Goal: Task Accomplishment & Management: Use online tool/utility

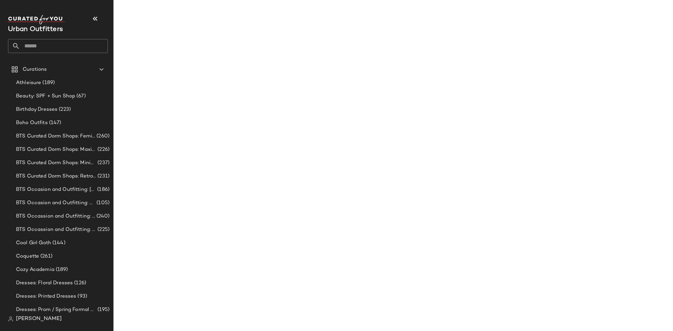
click at [32, 46] on input "text" at bounding box center [64, 46] width 88 height 14
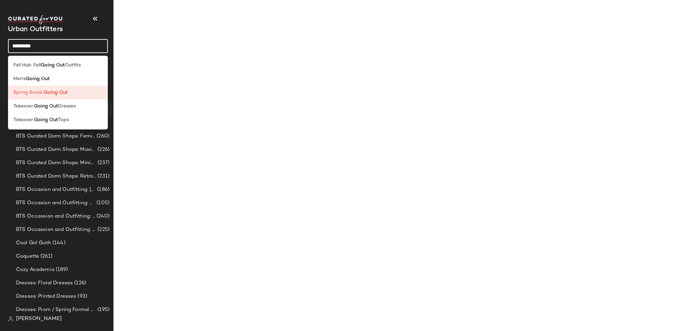
type input "*********"
click at [50, 107] on b "Going Out" at bounding box center [46, 106] width 24 height 7
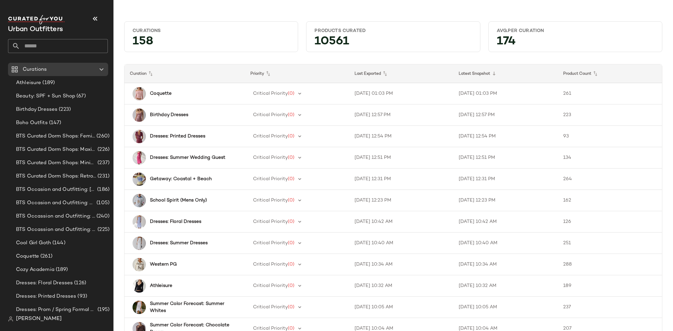
click at [46, 46] on input "text" at bounding box center [64, 46] width 88 height 14
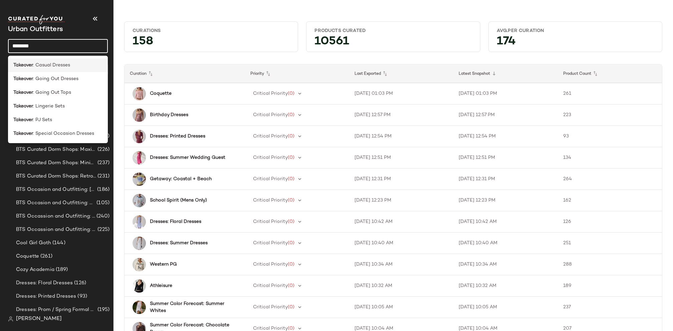
type input "********"
click at [54, 65] on span ": Casual Dresses" at bounding box center [51, 65] width 37 height 7
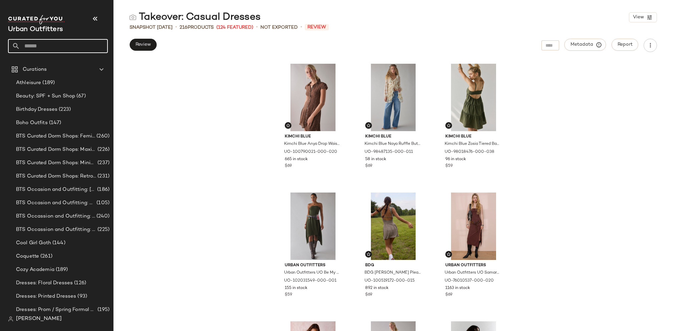
click at [46, 48] on input "text" at bounding box center [64, 46] width 88 height 14
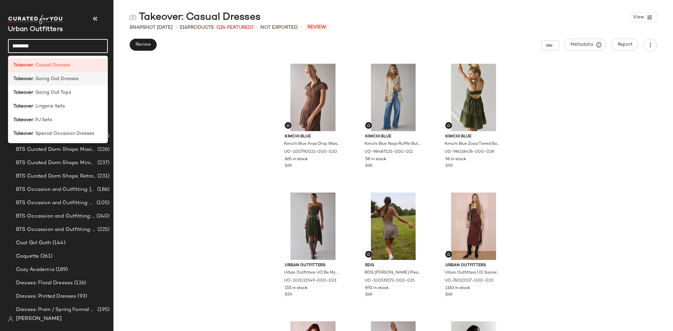
type input "********"
click at [52, 77] on span ": Going Out Dresses" at bounding box center [55, 78] width 45 height 7
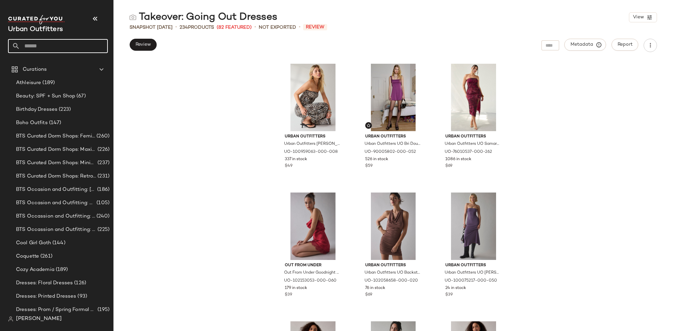
click at [51, 42] on input "text" at bounding box center [64, 46] width 88 height 14
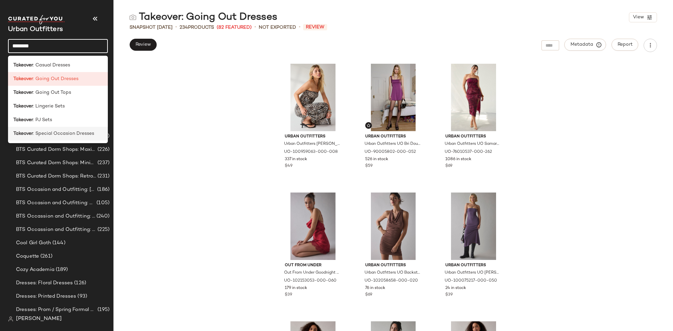
type input "********"
click at [64, 135] on span ": Special Occasion Dresses" at bounding box center [63, 133] width 61 height 7
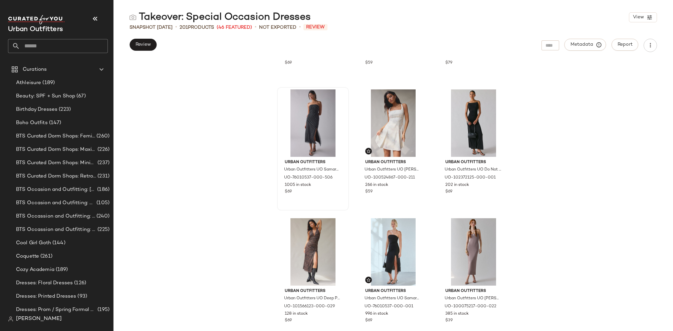
scroll to position [396, 0]
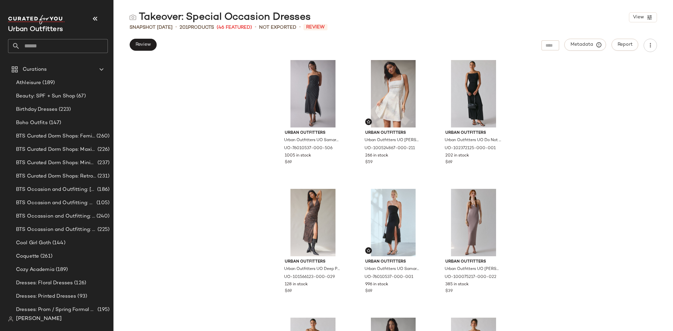
click at [50, 51] on input "text" at bounding box center [64, 46] width 88 height 14
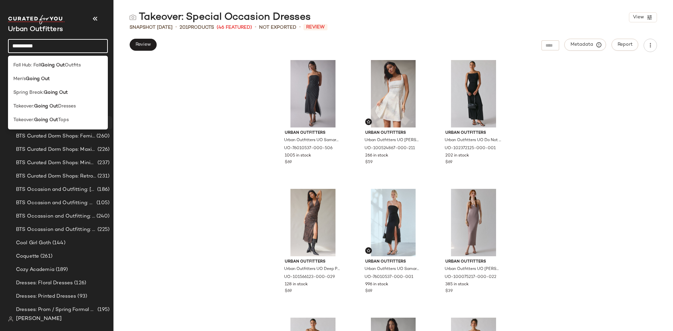
type input "*********"
click at [67, 116] on span "Tops" at bounding box center [63, 119] width 11 height 7
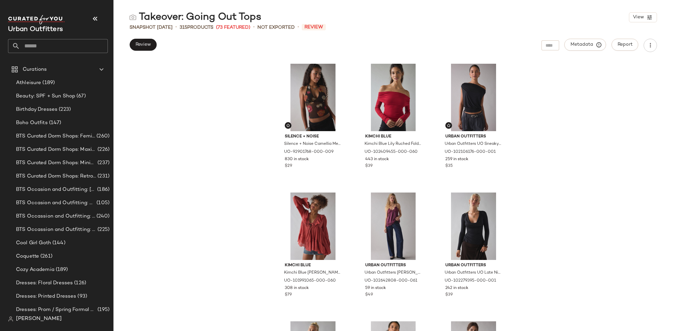
click at [58, 43] on input "text" at bounding box center [64, 46] width 88 height 14
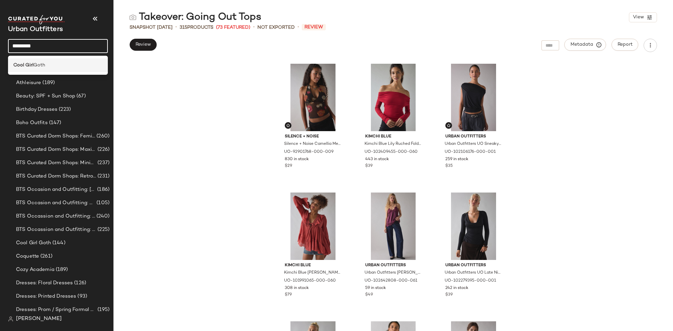
type input "*********"
click at [67, 64] on div "Cool Girl Goth" at bounding box center [57, 65] width 89 height 7
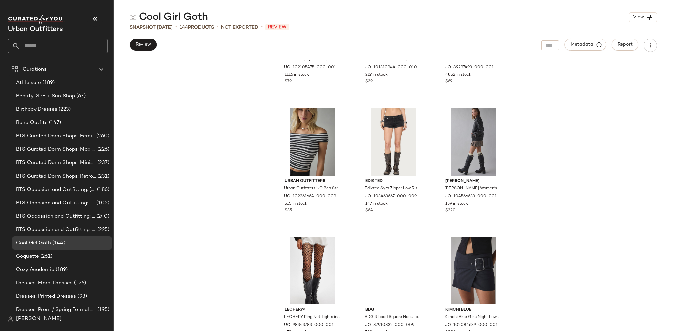
scroll to position [1751, 0]
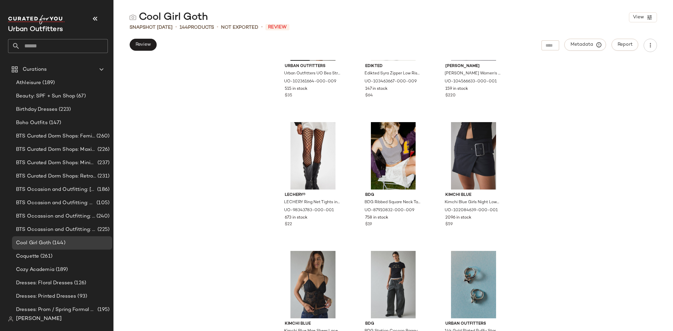
click at [48, 44] on input "text" at bounding box center [64, 46] width 88 height 14
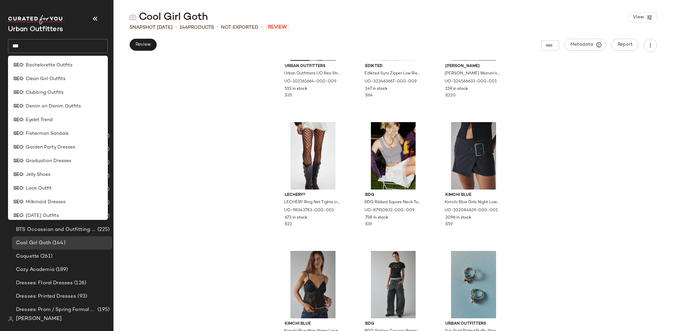
click at [54, 48] on input "***" at bounding box center [58, 46] width 100 height 14
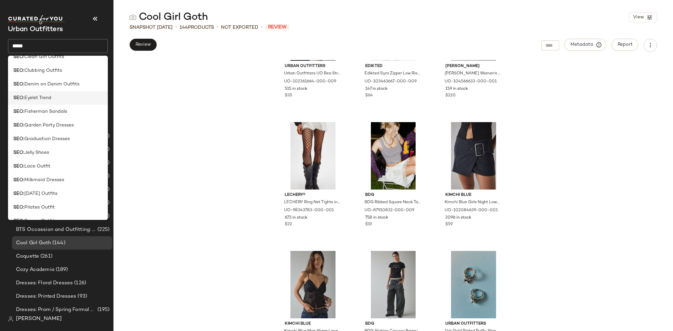
scroll to position [0, 0]
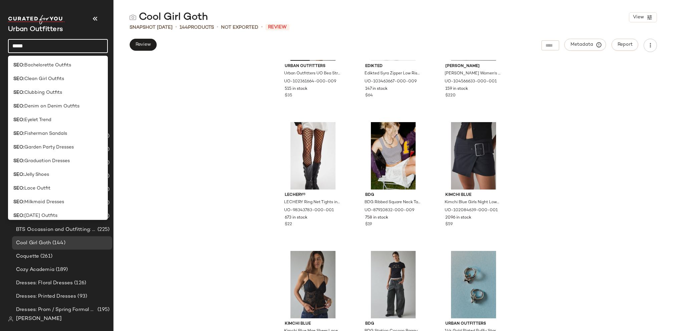
click at [38, 48] on input "****" at bounding box center [58, 46] width 100 height 14
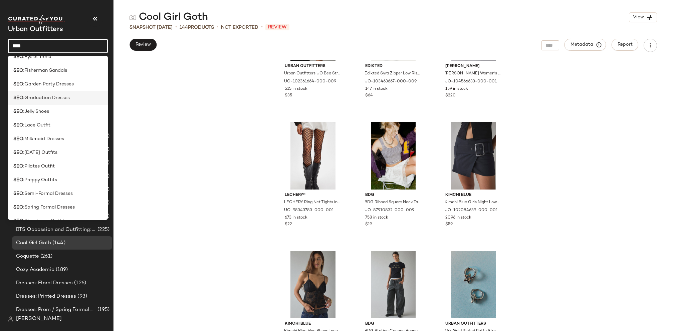
scroll to position [115, 0]
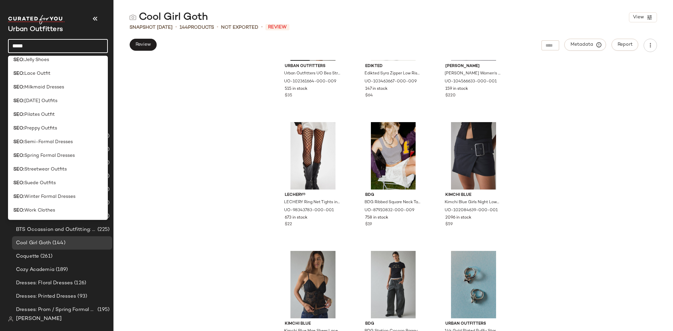
drag, startPoint x: 20, startPoint y: 45, endPoint x: -25, endPoint y: 42, distance: 45.5
click at [0, 42] on html "Urban Outfitters **** Curations Athleisure (189) Beauty: SPF + Sun Shop (67) Bi…" at bounding box center [336, 165] width 673 height 331
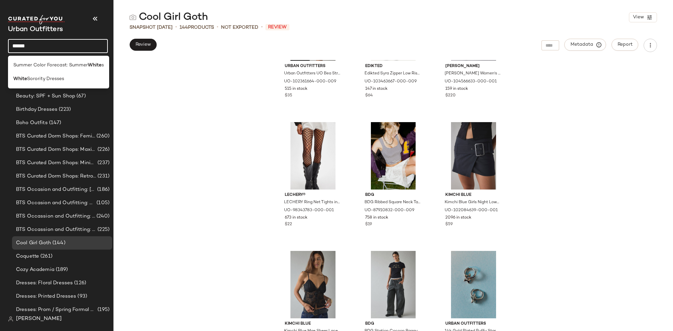
scroll to position [0, 0]
type input "*****"
drag, startPoint x: 53, startPoint y: 78, endPoint x: 56, endPoint y: 76, distance: 4.2
click at [53, 78] on span "Sorority Dresses" at bounding box center [45, 78] width 37 height 7
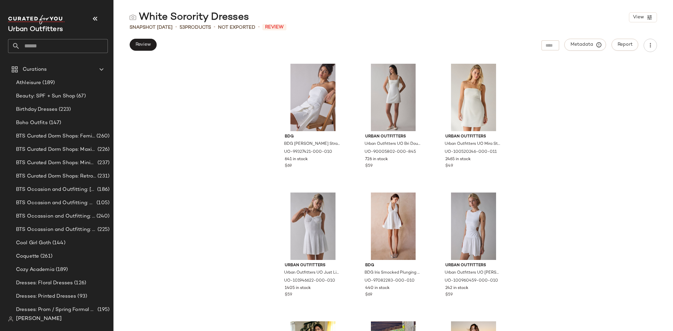
click at [57, 44] on input "text" at bounding box center [64, 46] width 88 height 14
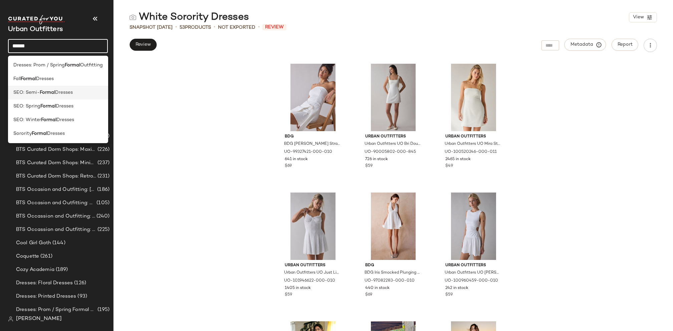
type input "******"
click at [58, 88] on div "SEO: Semi- Formal Dresses" at bounding box center [58, 93] width 100 height 14
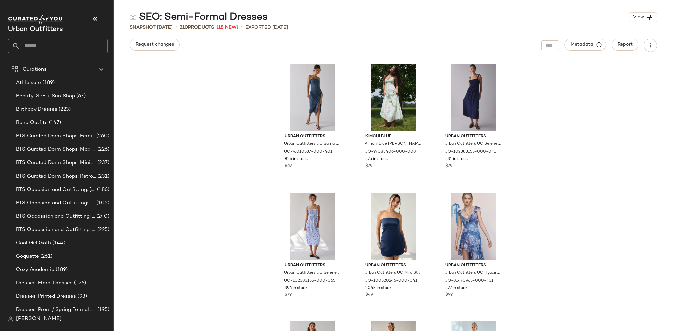
click at [28, 43] on input "text" at bounding box center [64, 46] width 88 height 14
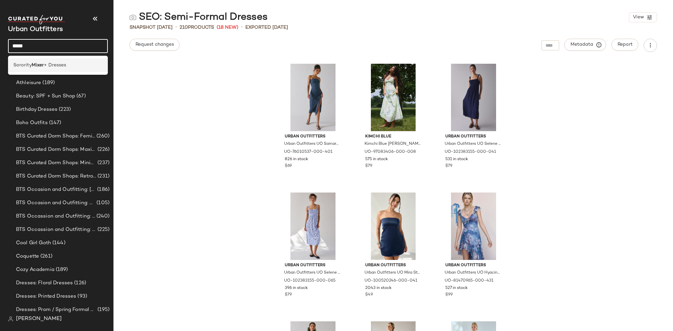
type input "*****"
click at [46, 62] on span "+ Dresses" at bounding box center [55, 65] width 22 height 7
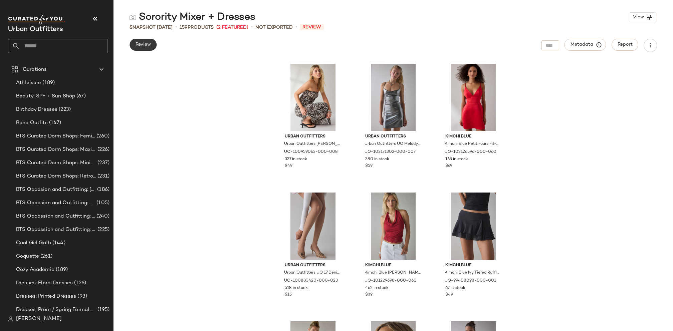
click at [145, 46] on span "Review" at bounding box center [143, 44] width 16 height 5
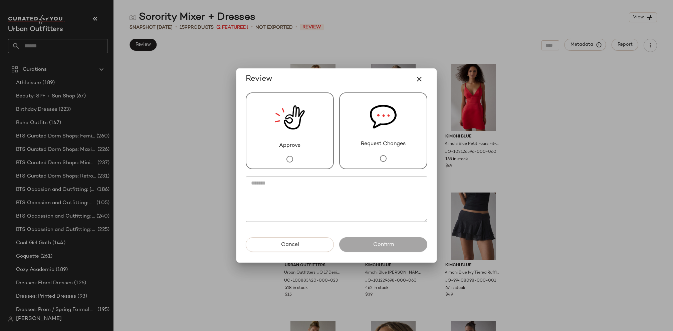
click at [293, 148] on span "Approve" at bounding box center [289, 146] width 21 height 8
click at [362, 243] on button "Confirm" at bounding box center [383, 244] width 88 height 15
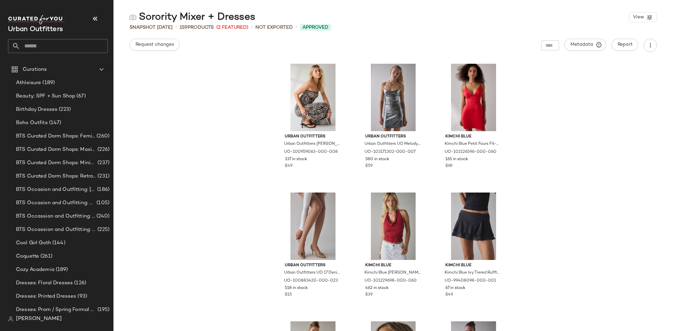
click at [31, 50] on input "text" at bounding box center [64, 46] width 88 height 14
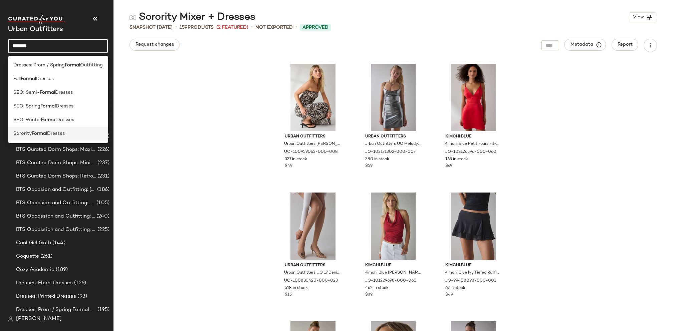
type input "******"
drag, startPoint x: 40, startPoint y: 132, endPoint x: 45, endPoint y: 132, distance: 5.0
click at [40, 132] on b "Formal" at bounding box center [39, 133] width 15 height 7
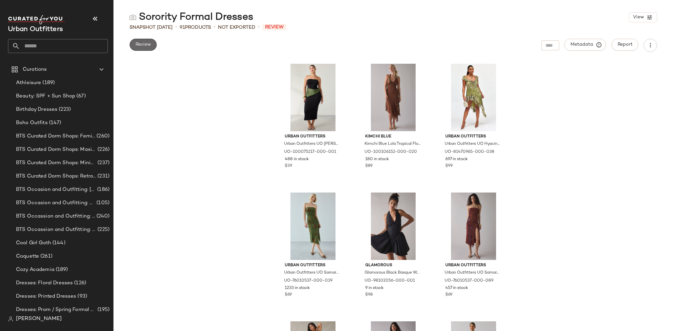
click at [148, 45] on span "Review" at bounding box center [143, 44] width 16 height 5
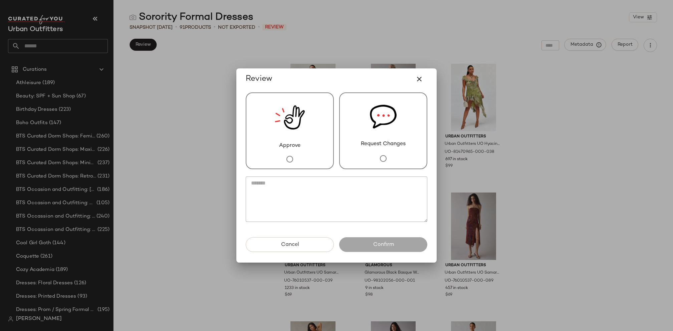
click at [303, 151] on div "Approve" at bounding box center [290, 130] width 88 height 77
click at [385, 246] on span "Confirm" at bounding box center [383, 245] width 21 height 6
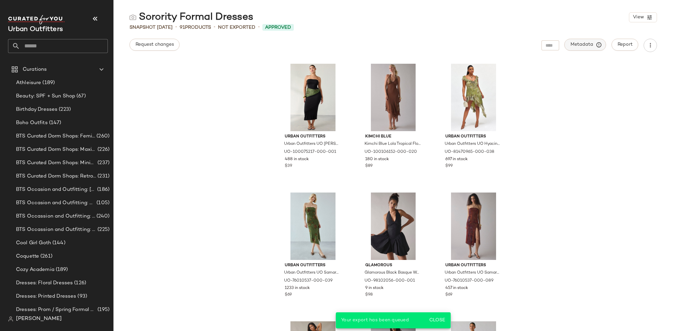
click at [590, 44] on span "Metadata" at bounding box center [585, 45] width 30 height 6
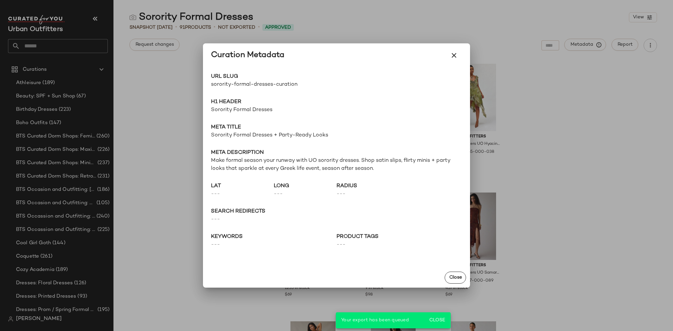
click at [246, 82] on span "sorority-formal-dresses-curation" at bounding box center [274, 85] width 126 height 8
copy div "sorority-formal-dresses-curation Go to Shop"
click at [247, 110] on span "Sorority Formal Dresses" at bounding box center [336, 110] width 251 height 8
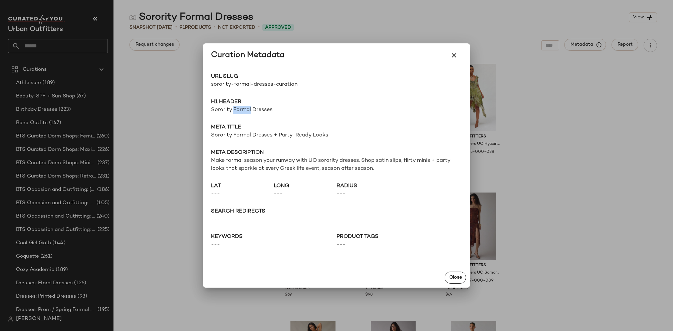
click at [248, 110] on span "Sorority Formal Dresses" at bounding box center [336, 110] width 251 height 8
copy span "Sorority Formal Dresses"
click at [241, 134] on span "Sorority Formal Dresses + Party-Ready Looks" at bounding box center [336, 136] width 251 height 8
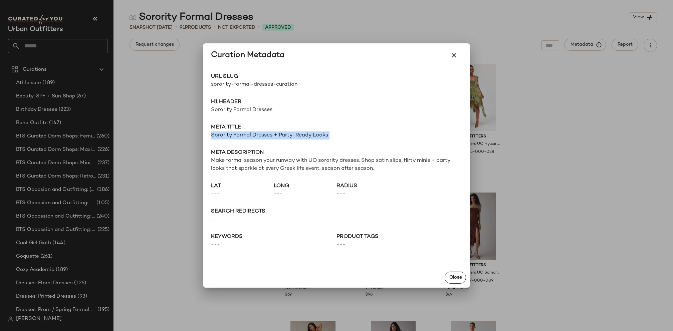
click at [241, 134] on span "Sorority Formal Dresses + Party-Ready Looks" at bounding box center [336, 136] width 251 height 8
copy span "Sorority Formal Dresses + Party-Ready Looks"
drag, startPoint x: 349, startPoint y: 174, endPoint x: 370, endPoint y: 168, distance: 22.0
click at [349, 174] on div "URL Slug sorority-formal-dresses-curation Go to Shop H1 Header Sorority Formal …" at bounding box center [336, 167] width 267 height 200
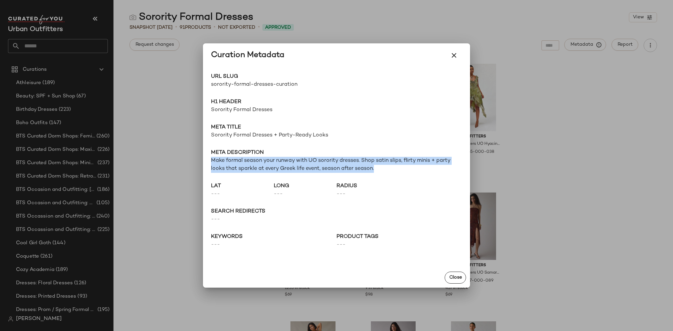
drag, startPoint x: 381, startPoint y: 169, endPoint x: 209, endPoint y: 162, distance: 172.1
click at [209, 161] on div "URL Slug sorority-formal-dresses-curation Go to Shop H1 Header Sorority Formal …" at bounding box center [336, 167] width 267 height 200
copy span "Make formal season your runway with UO sorority dresses. Shop satin slips, flir…"
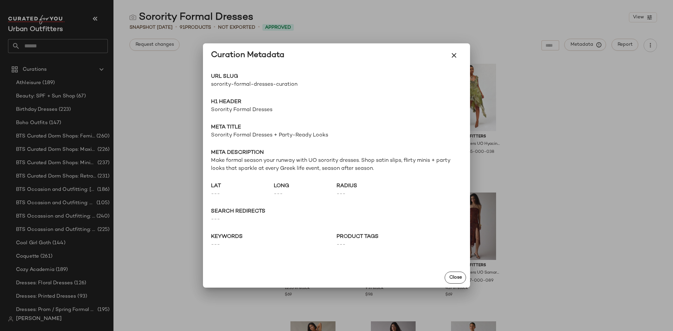
click at [237, 137] on span "Sorority Formal Dresses + Party-Ready Looks" at bounding box center [336, 136] width 251 height 8
copy span "Sorority Formal Dresses + Party-Ready Looks"
click at [385, 165] on span "Make formal season your runway with UO sorority dresses. Shop satin slips, flir…" at bounding box center [336, 165] width 251 height 16
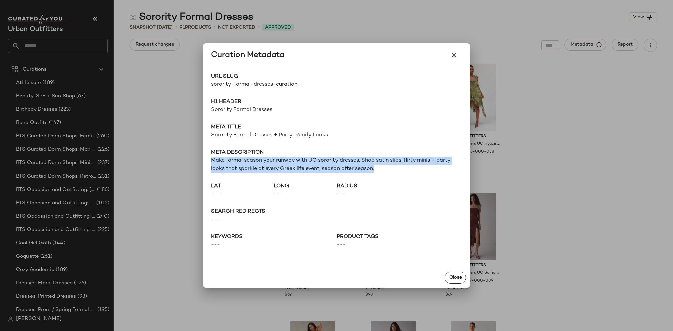
drag, startPoint x: 379, startPoint y: 167, endPoint x: 206, endPoint y: 163, distance: 173.3
click at [206, 163] on div "URL Slug sorority-formal-dresses-curation Go to Shop H1 Header Sorority Formal …" at bounding box center [336, 167] width 267 height 200
copy span "Make formal season your runway with UO sorority dresses. Shop satin slips, flir…"
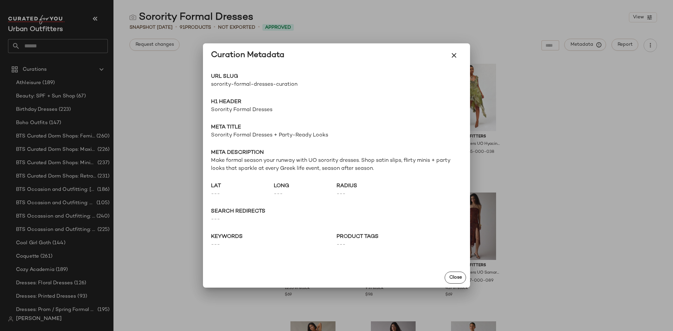
click at [266, 85] on span "sorority-formal-dresses-curation" at bounding box center [274, 85] width 126 height 8
click at [244, 111] on span "Sorority Formal Dresses" at bounding box center [336, 110] width 251 height 8
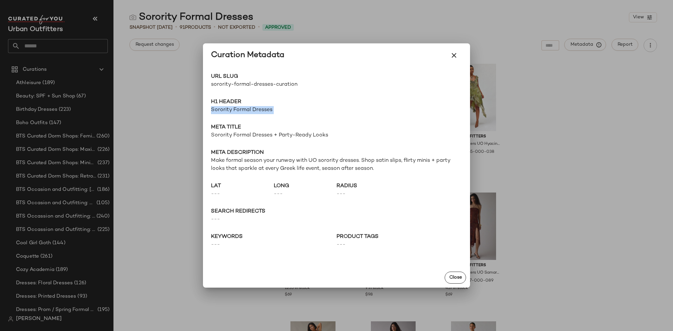
click at [244, 111] on span "Sorority Formal Dresses" at bounding box center [336, 110] width 251 height 8
copy span "Sorority Formal Dresses"
click at [566, 89] on div at bounding box center [336, 165] width 673 height 331
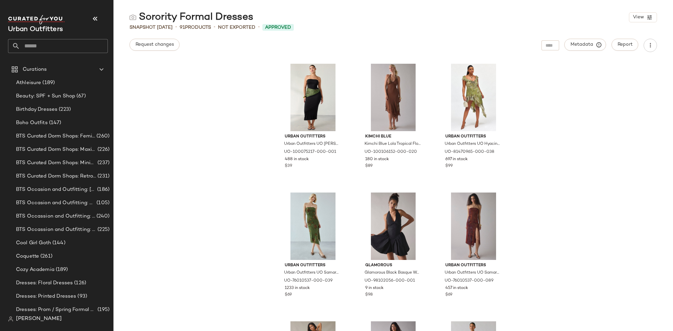
click at [37, 44] on input "text" at bounding box center [64, 46] width 88 height 14
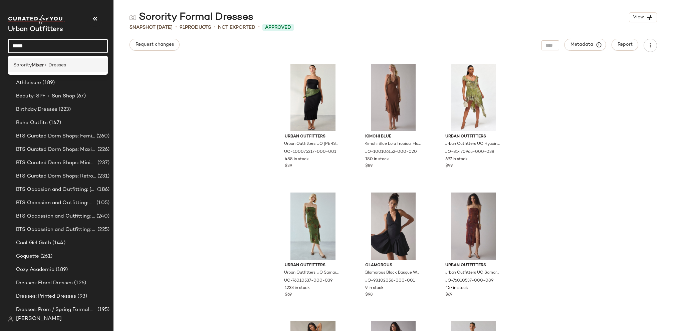
type input "*****"
click at [48, 62] on span "+ Dresses" at bounding box center [55, 65] width 22 height 7
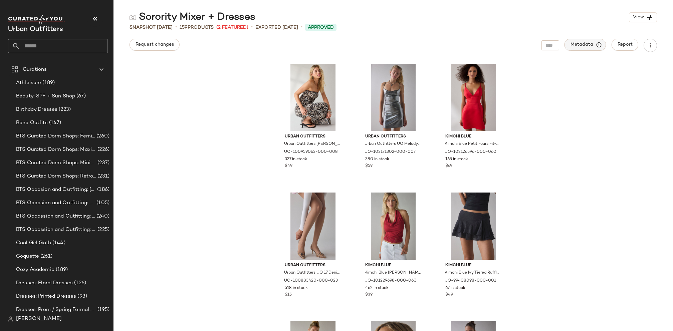
click at [586, 43] on span "Metadata" at bounding box center [585, 45] width 30 height 6
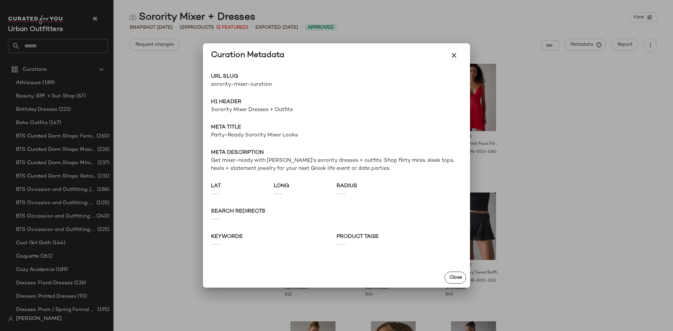
click at [253, 81] on span "sorority-mixer-curation" at bounding box center [274, 85] width 126 height 8
copy div "sorority-mixer-curation Go to Shop"
click at [230, 107] on span "Sorority Mixer Dresses + Outfits" at bounding box center [336, 110] width 251 height 8
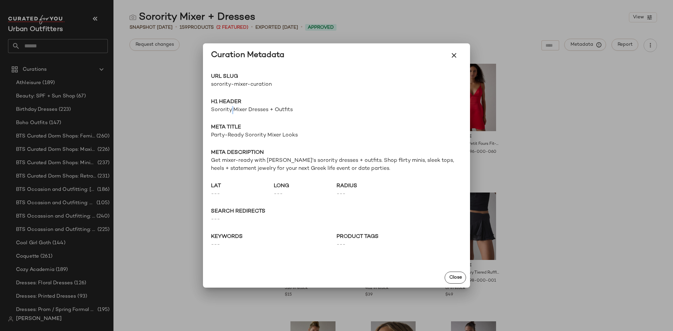
click at [230, 107] on span "Sorority Mixer Dresses + Outfits" at bounding box center [336, 110] width 251 height 8
copy span "Sorority Mixer Dresses + Outfits"
click at [238, 135] on span "Party-Ready Sorority Mixer Looks" at bounding box center [336, 136] width 251 height 8
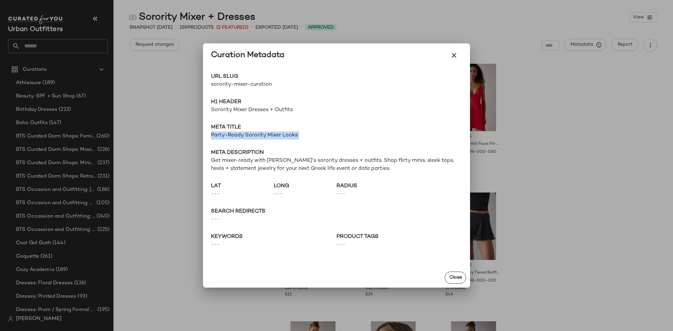
drag, startPoint x: 238, startPoint y: 135, endPoint x: 248, endPoint y: 133, distance: 10.2
click at [238, 135] on span "Party-Ready Sorority Mixer Looks" at bounding box center [336, 136] width 251 height 8
click at [340, 165] on span "Get mixer-ready with UO's sorority dresses + outfits. Shop flirty minis, sleek …" at bounding box center [336, 165] width 251 height 16
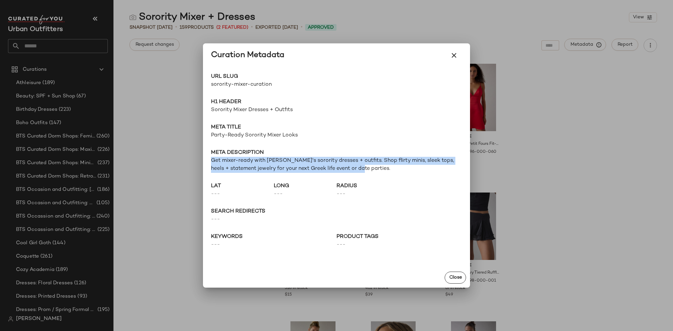
drag, startPoint x: 373, startPoint y: 170, endPoint x: 217, endPoint y: 157, distance: 156.4
click at [209, 164] on div "URL Slug sorority-mixer-curation Go to Shop H1 Header Sorority Mixer Dresses + …" at bounding box center [336, 167] width 267 height 200
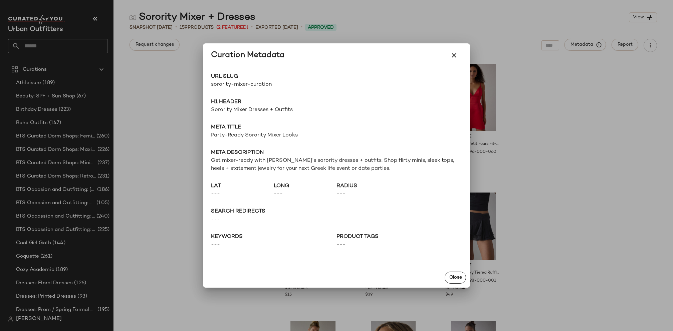
drag, startPoint x: 289, startPoint y: 130, endPoint x: 265, endPoint y: 137, distance: 25.0
click at [288, 130] on span "Meta title" at bounding box center [336, 128] width 251 height 8
click at [265, 137] on span "Party-Ready Sorority Mixer Looks" at bounding box center [336, 136] width 251 height 8
click at [266, 137] on span "Party-Ready Sorority Mixer Looks" at bounding box center [336, 136] width 251 height 8
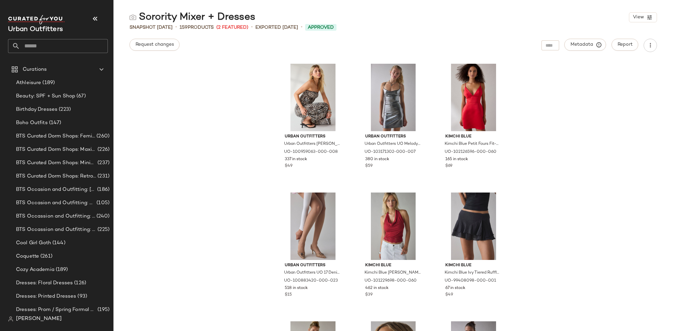
click at [64, 46] on input "text" at bounding box center [64, 46] width 88 height 14
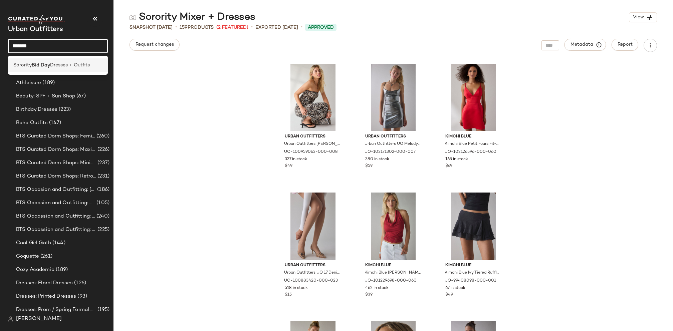
type input "*******"
click at [63, 67] on span "Dresses + Outfits" at bounding box center [70, 65] width 40 height 7
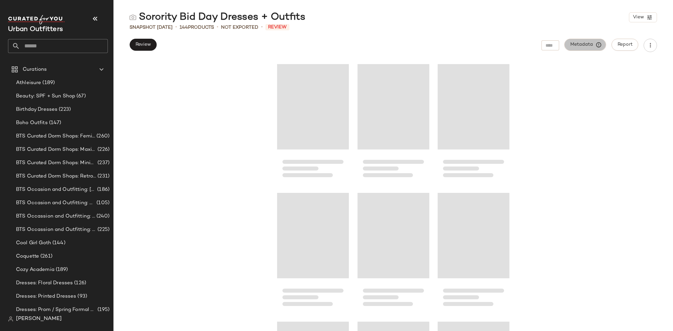
click at [587, 44] on span "Metadata" at bounding box center [585, 45] width 30 height 6
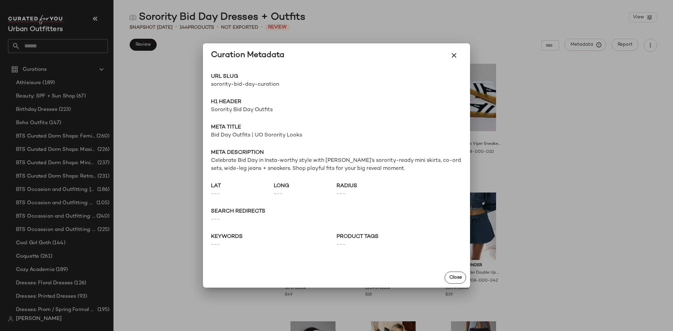
click at [247, 86] on span "sorority-bid-day-curation" at bounding box center [274, 85] width 126 height 8
click at [247, 87] on span "sorority-bid-day-curation" at bounding box center [274, 85] width 126 height 8
drag, startPoint x: 168, startPoint y: 43, endPoint x: 162, endPoint y: 47, distance: 7.2
click at [168, 44] on div at bounding box center [336, 165] width 673 height 331
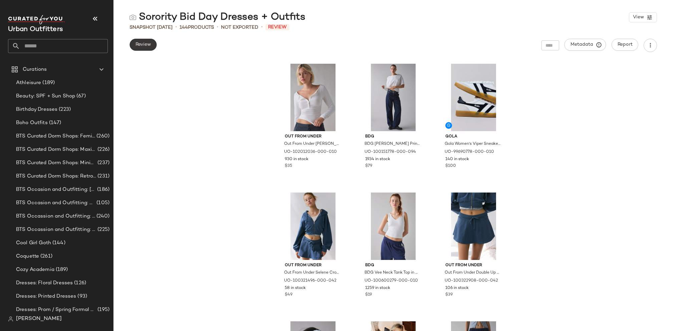
click at [144, 42] on span "Review" at bounding box center [143, 44] width 16 height 5
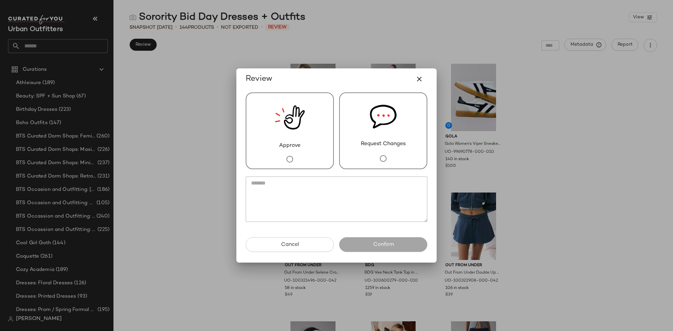
click at [309, 142] on div "Approve" at bounding box center [290, 130] width 88 height 77
click at [353, 241] on button "Confirm" at bounding box center [383, 244] width 88 height 15
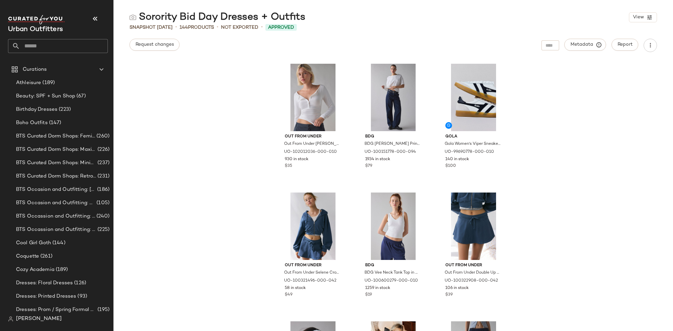
click at [54, 45] on input "text" at bounding box center [64, 46] width 88 height 14
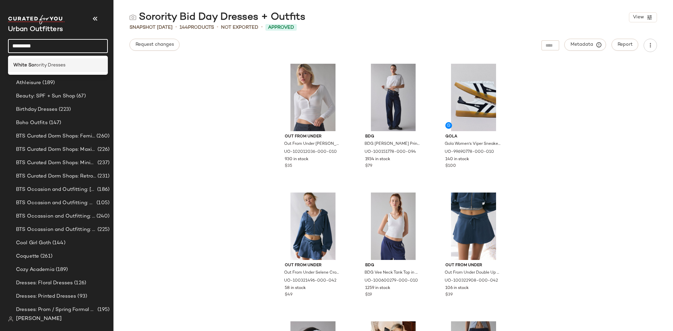
type input "*********"
click at [55, 63] on span "ority Dresses" at bounding box center [50, 65] width 29 height 7
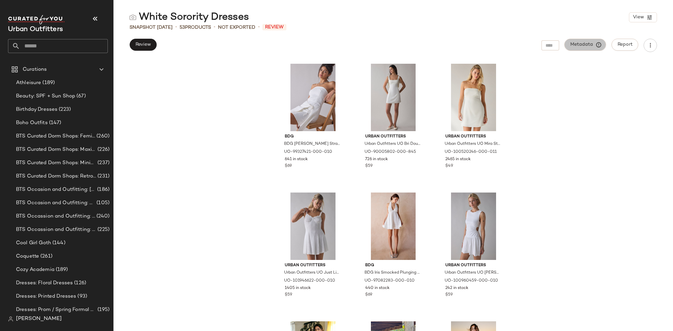
click at [583, 48] on span "Metadata" at bounding box center [585, 45] width 30 height 6
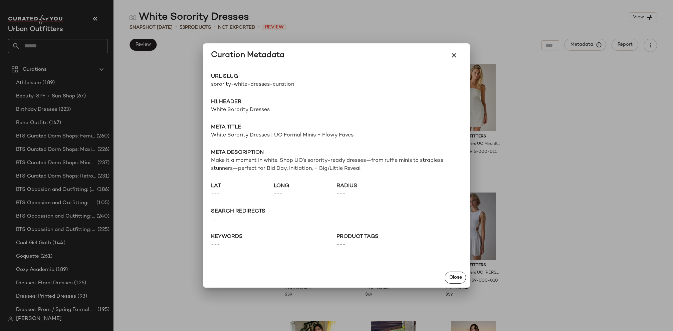
click at [262, 86] on span "sorority-white-dresses-curation" at bounding box center [274, 85] width 126 height 8
click at [174, 58] on div at bounding box center [336, 165] width 673 height 331
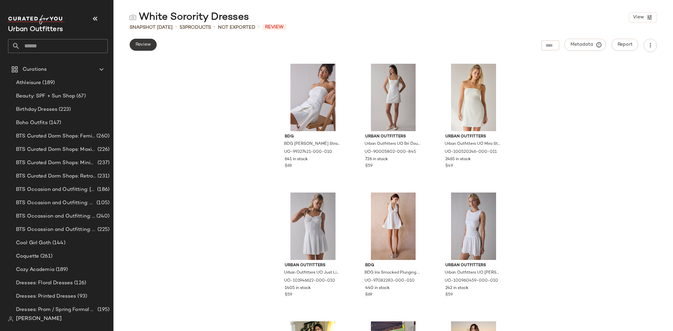
click at [154, 46] on button "Review" at bounding box center [143, 45] width 27 height 12
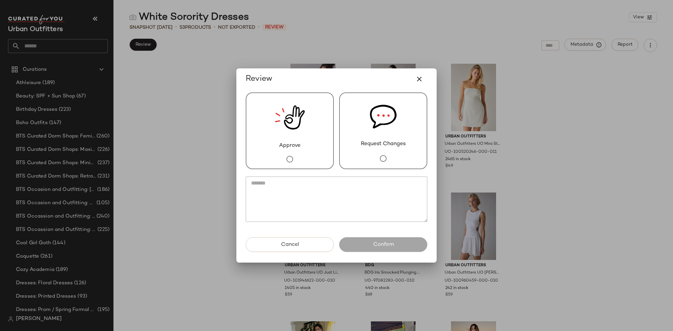
drag, startPoint x: 286, startPoint y: 118, endPoint x: 289, endPoint y: 121, distance: 4.0
click at [286, 118] on img at bounding box center [290, 117] width 30 height 49
click at [367, 248] on button "Confirm" at bounding box center [383, 244] width 88 height 15
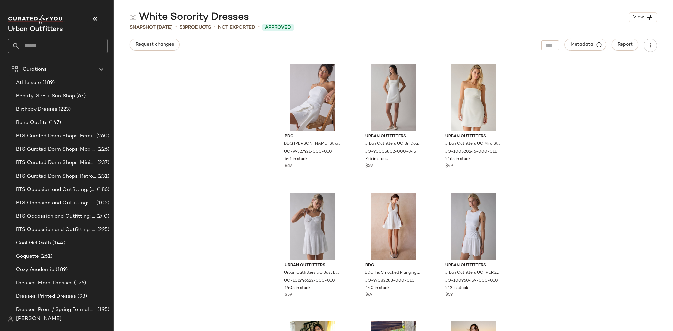
click at [39, 46] on input "text" at bounding box center [64, 46] width 88 height 14
type input "*"
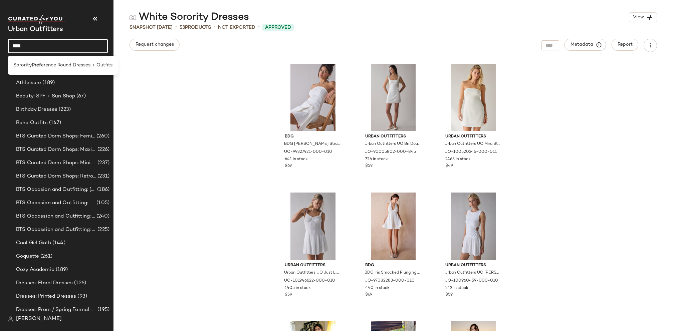
type input "****"
click at [38, 59] on div "Sorority Pref erence Round Dresses + Outfits" at bounding box center [63, 65] width 110 height 14
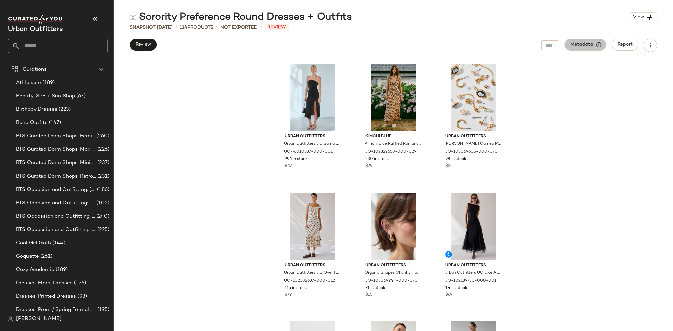
click at [582, 43] on span "Metadata" at bounding box center [585, 45] width 30 height 6
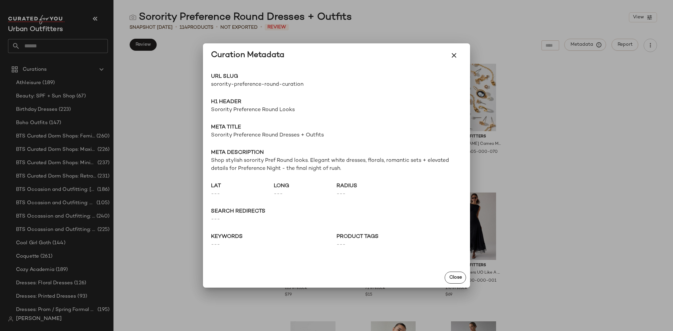
click at [263, 84] on span "sorority-preference-round-curation" at bounding box center [274, 85] width 126 height 8
click at [262, 84] on span "sorority-preference-round-curation" at bounding box center [274, 85] width 126 height 8
click at [172, 46] on div at bounding box center [336, 165] width 673 height 331
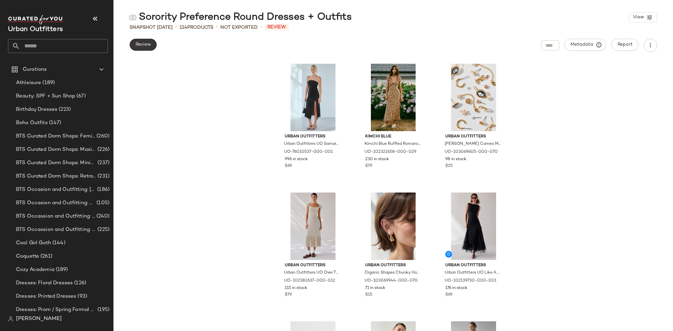
click at [147, 41] on button "Review" at bounding box center [143, 45] width 27 height 12
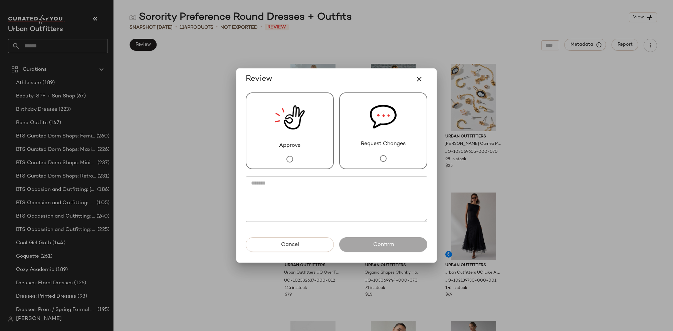
drag, startPoint x: 288, startPoint y: 127, endPoint x: 334, endPoint y: 209, distance: 94.1
click at [288, 127] on img at bounding box center [290, 117] width 30 height 49
click at [381, 249] on button "Confirm" at bounding box center [383, 244] width 88 height 15
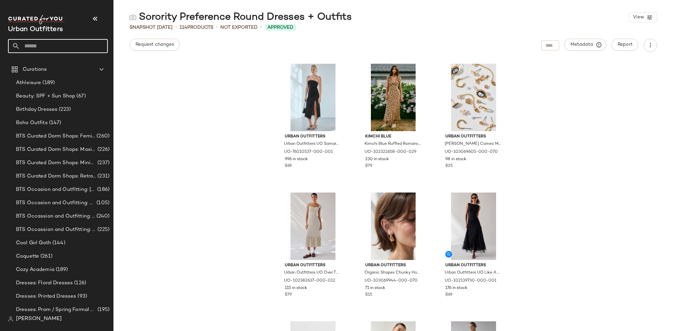
click at [61, 47] on input "text" at bounding box center [64, 46] width 88 height 14
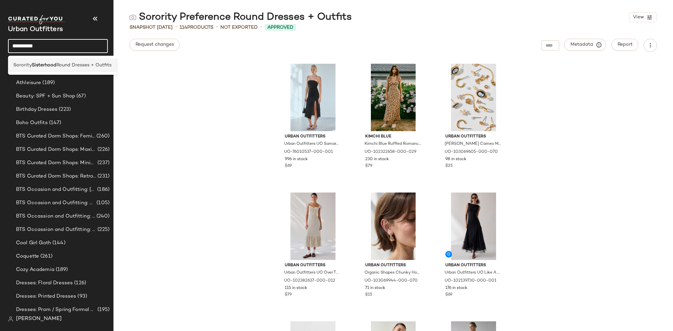
type input "**********"
click at [51, 62] on b "Sisterhood" at bounding box center [44, 65] width 25 height 7
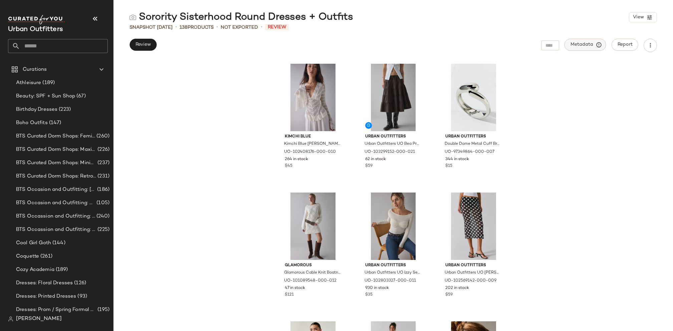
click at [584, 45] on span "Metadata" at bounding box center [585, 45] width 30 height 6
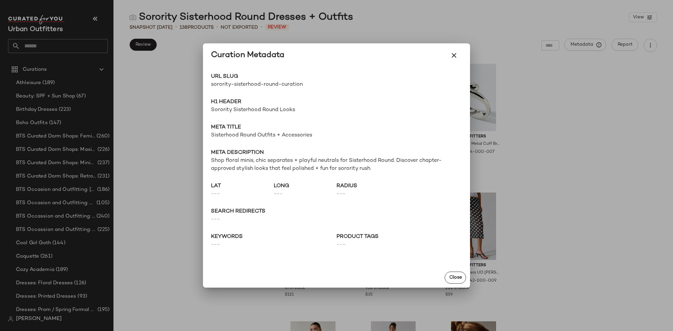
click at [261, 84] on span "sorority-sisterhood-round-curation" at bounding box center [274, 85] width 126 height 8
click at [260, 84] on span "sorority-sisterhood-round-curation" at bounding box center [274, 85] width 126 height 8
click at [261, 84] on span "sorority-sisterhood-round-curation" at bounding box center [274, 85] width 126 height 8
click at [497, 31] on div at bounding box center [336, 165] width 673 height 331
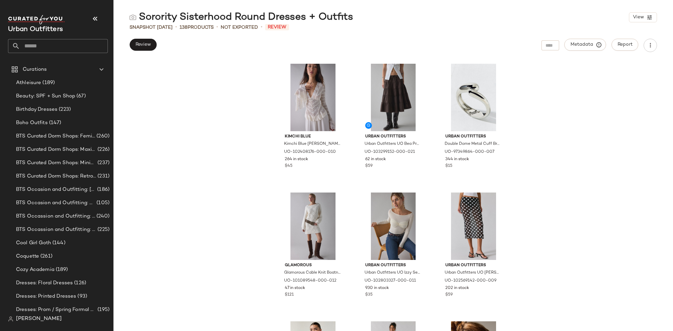
click at [63, 41] on input "text" at bounding box center [64, 46] width 88 height 14
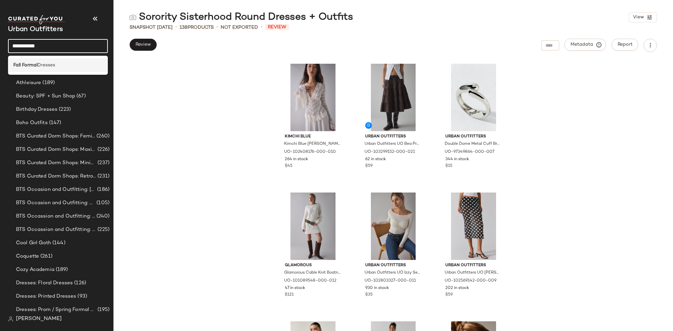
type input "**********"
click at [62, 61] on div "Fall Formal Dresses" at bounding box center [58, 65] width 100 height 14
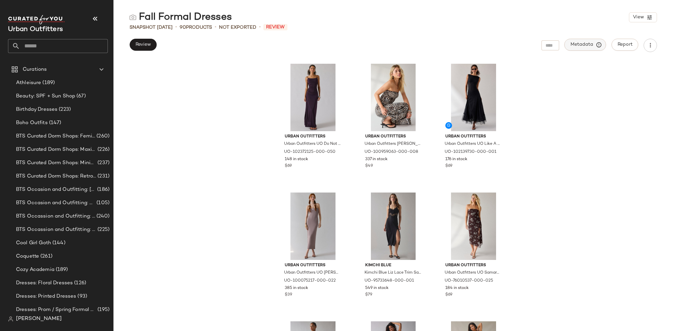
click at [576, 43] on span "Metadata" at bounding box center [585, 45] width 30 height 6
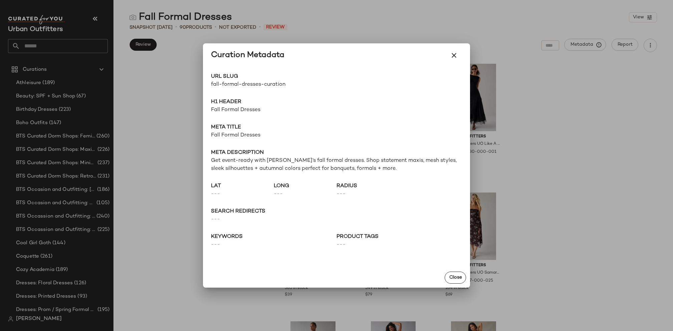
click at [265, 85] on span "fall-formal-dresses-curation" at bounding box center [274, 85] width 126 height 8
click at [163, 59] on div at bounding box center [336, 165] width 673 height 331
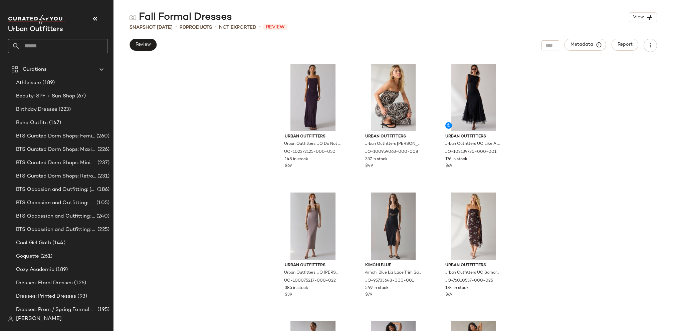
click at [53, 50] on input "text" at bounding box center [64, 46] width 88 height 14
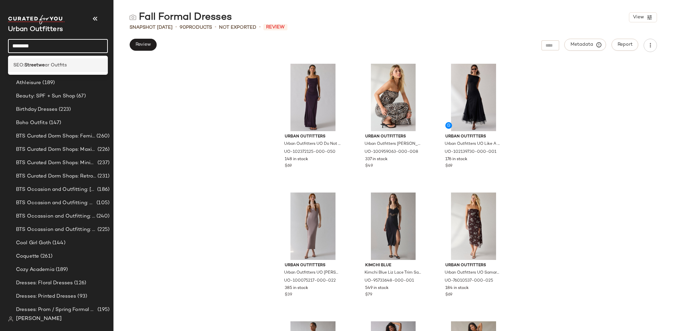
type input "********"
click at [49, 68] on span "ar Outfits" at bounding box center [56, 65] width 22 height 7
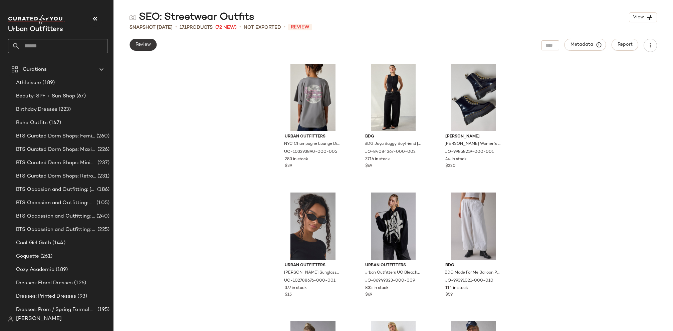
click at [145, 44] on span "Review" at bounding box center [143, 44] width 16 height 5
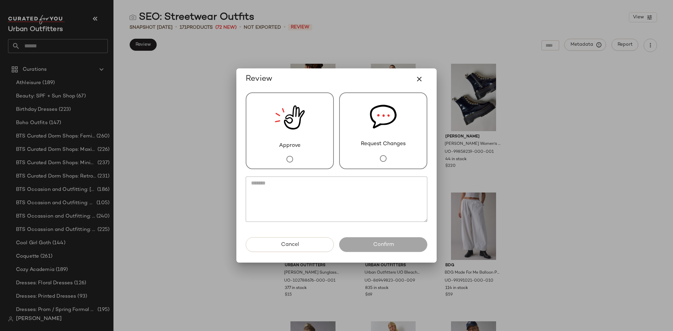
drag, startPoint x: 308, startPoint y: 128, endPoint x: 334, endPoint y: 190, distance: 67.0
click at [308, 128] on div "Approve" at bounding box center [290, 130] width 88 height 77
click at [376, 246] on span "Confirm" at bounding box center [383, 245] width 21 height 6
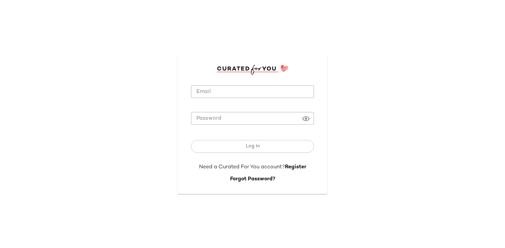
type input "**********"
click at [245, 94] on input "**********" at bounding box center [252, 91] width 123 height 13
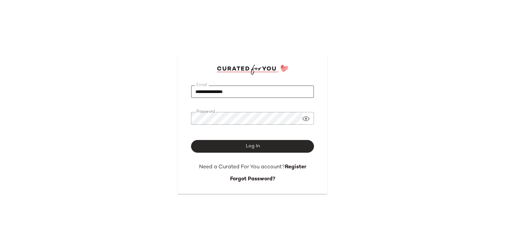
click at [227, 146] on button "Log In" at bounding box center [252, 146] width 123 height 13
